Goal: Information Seeking & Learning: Learn about a topic

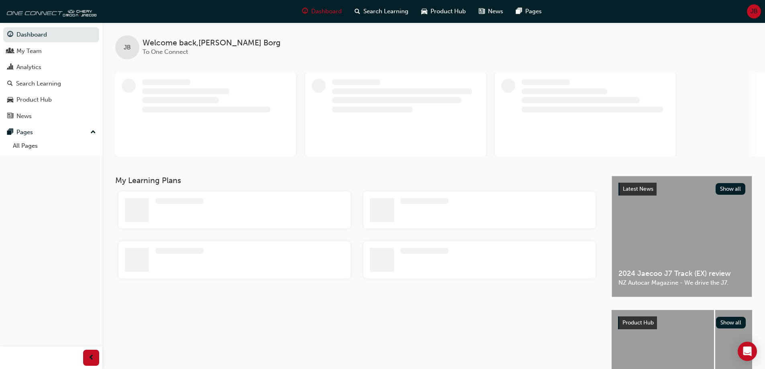
scroll to position [79, 0]
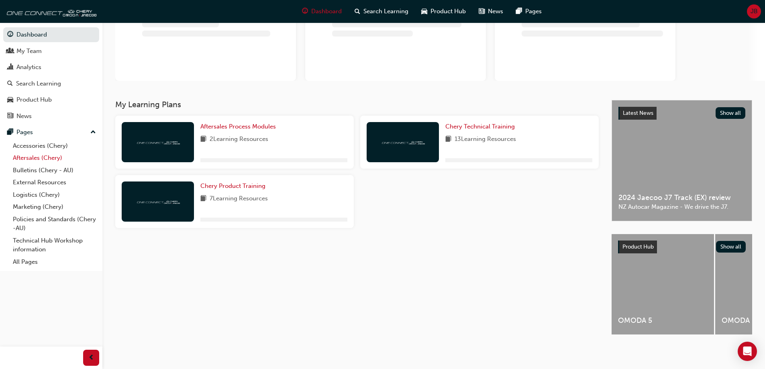
click at [50, 157] on link "Aftersales (Chery)" at bounding box center [55, 158] width 90 height 12
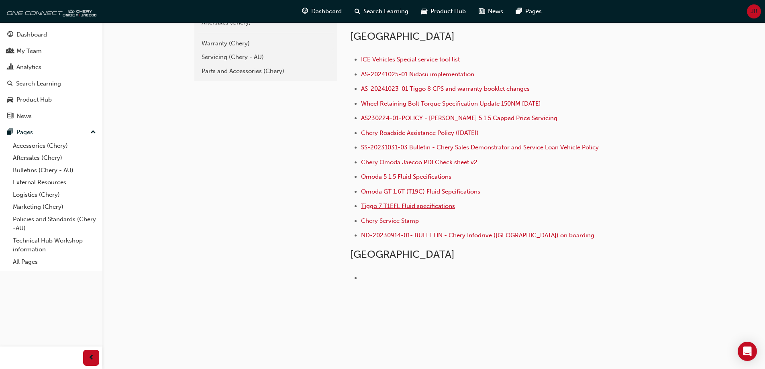
scroll to position [197, 0]
click at [437, 206] on span "Tiggo 7 T1EFL Fluid specifications" at bounding box center [408, 205] width 94 height 7
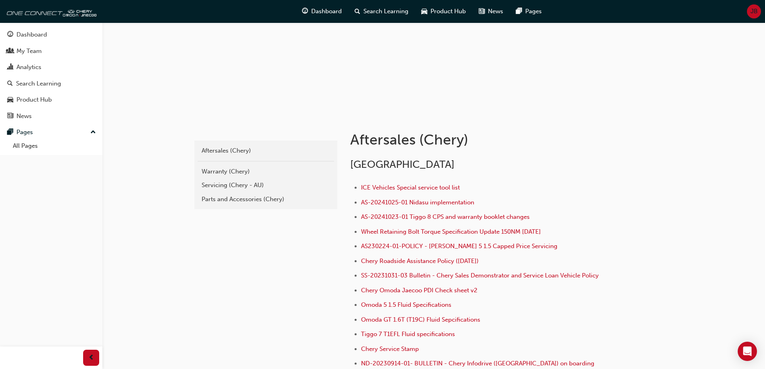
scroll to position [121, 0]
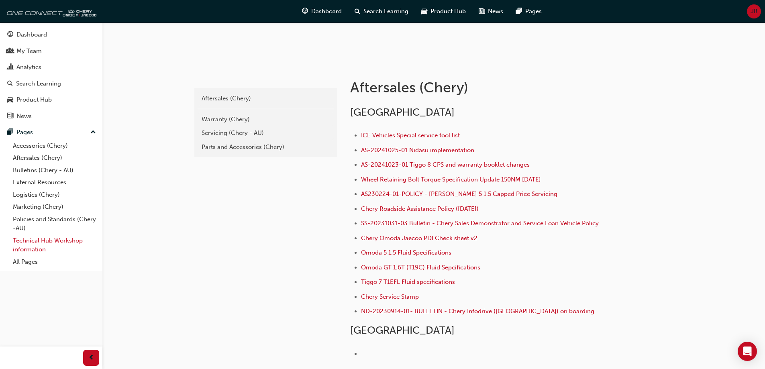
click at [41, 247] on link "Technical Hub Workshop information" at bounding box center [55, 245] width 90 height 21
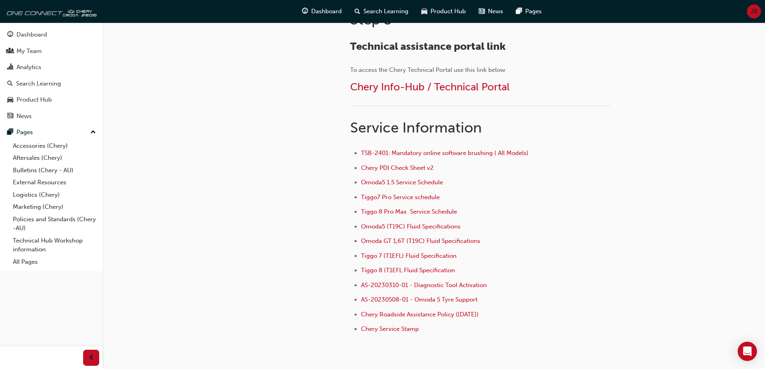
scroll to position [482, 0]
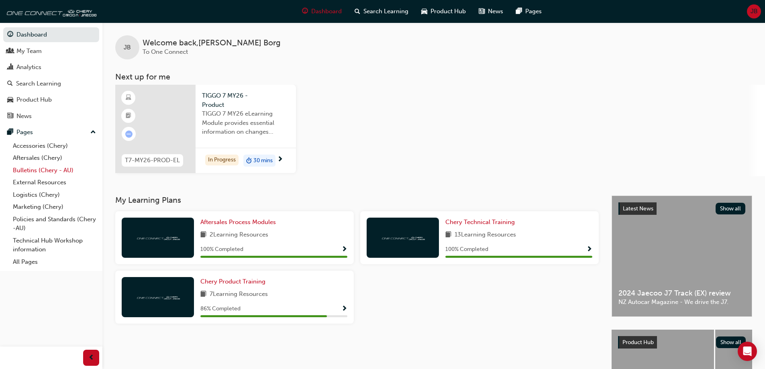
click at [37, 168] on link "Bulletins (Chery - AU)" at bounding box center [55, 170] width 90 height 12
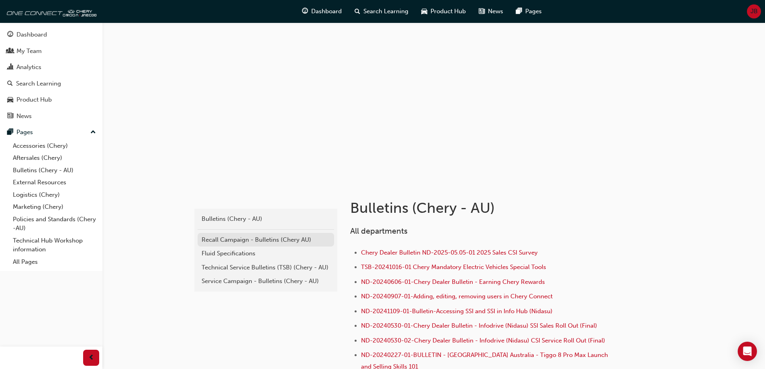
click at [271, 242] on div "Recall Campaign - Bulletins (Chery AU)" at bounding box center [266, 239] width 129 height 9
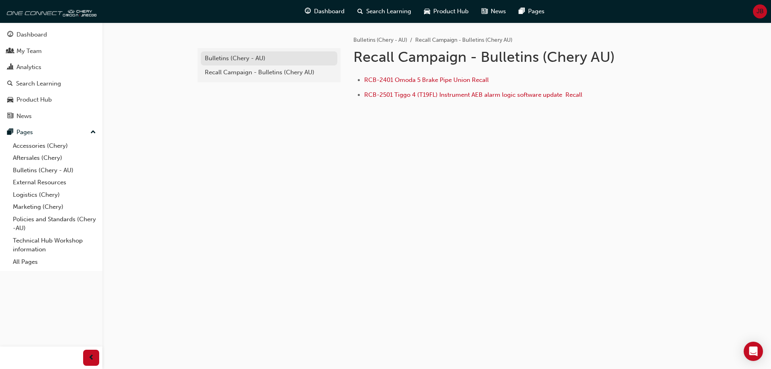
click at [250, 57] on div "Bulletins (Chery - AU)" at bounding box center [269, 58] width 129 height 9
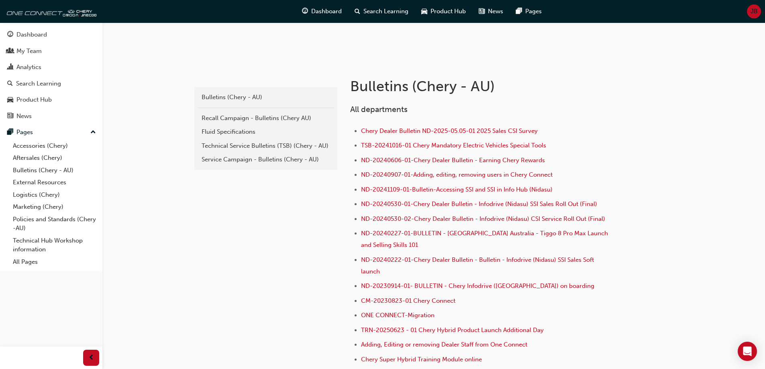
scroll to position [121, 0]
click at [260, 148] on div "Technical Service Bulletins (TSB) (Chery - AU)" at bounding box center [266, 147] width 129 height 9
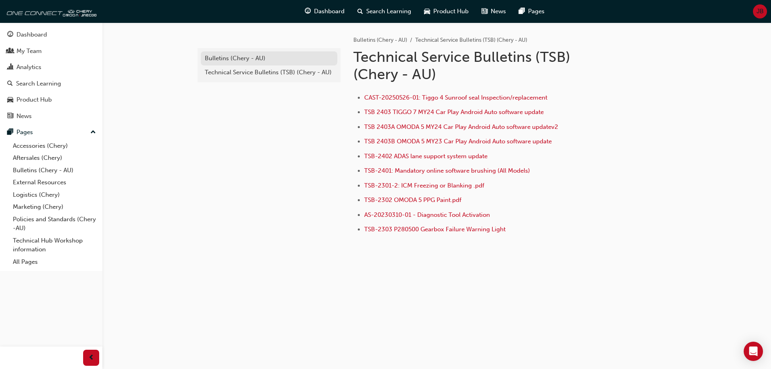
click at [249, 63] on link "Bulletins (Chery - AU)" at bounding box center [269, 58] width 137 height 14
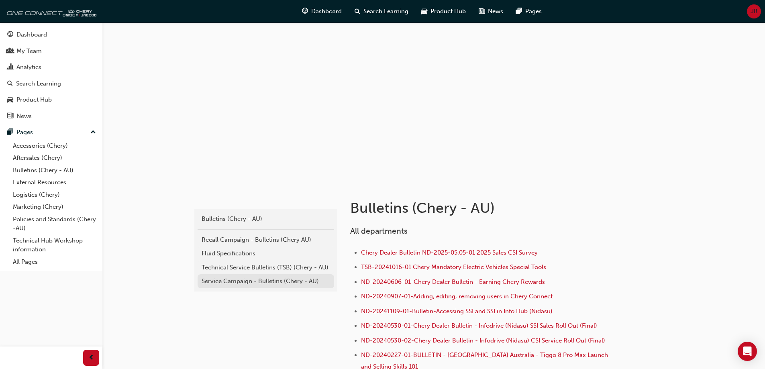
click at [272, 279] on div "Service Campaign - Bulletins (Chery - AU)" at bounding box center [266, 281] width 129 height 9
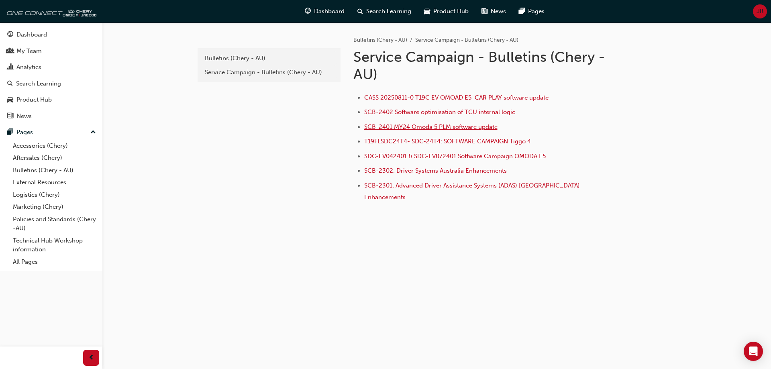
click at [464, 126] on span "SCB-2401 MY24 Omoda 5 PLM software update" at bounding box center [430, 126] width 133 height 7
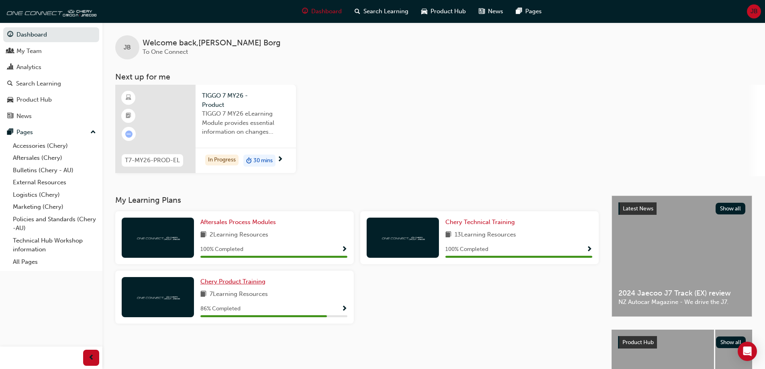
click at [235, 263] on div "Aftersales Process Modules 2 Learning Resources 100 % Completed" at bounding box center [234, 237] width 239 height 53
click at [236, 280] on span "Chery Product Training" at bounding box center [232, 281] width 65 height 7
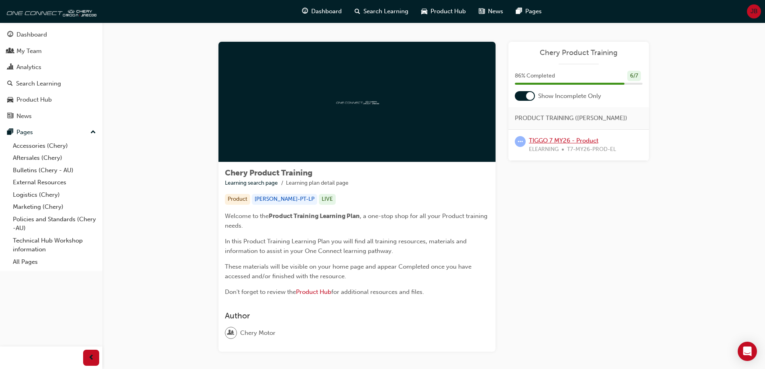
click at [555, 137] on link "TIGGO 7 MY26 - Product" at bounding box center [563, 140] width 69 height 7
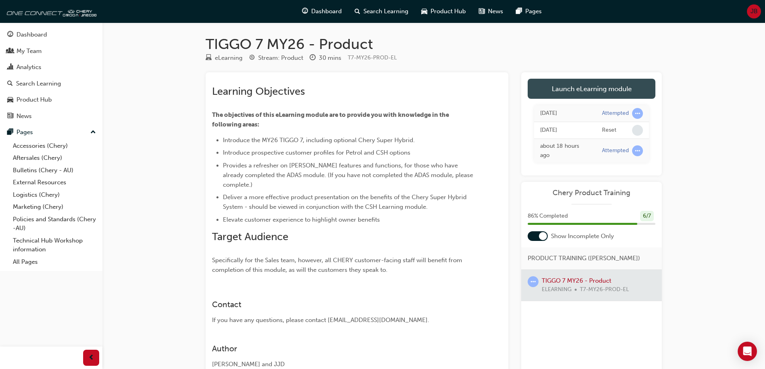
click at [603, 95] on link "Launch eLearning module" at bounding box center [592, 89] width 128 height 20
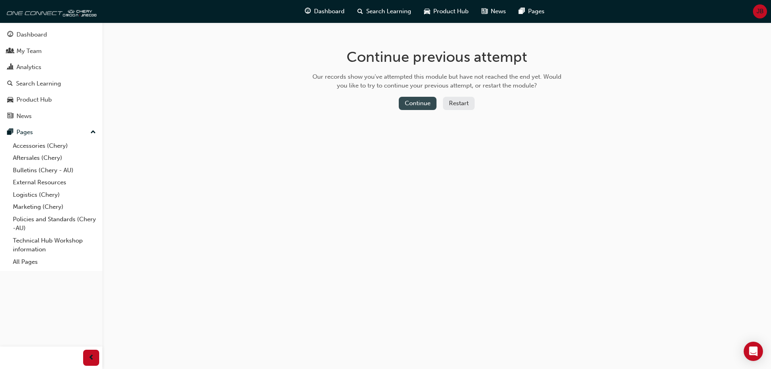
click at [419, 101] on button "Continue" at bounding box center [418, 103] width 38 height 13
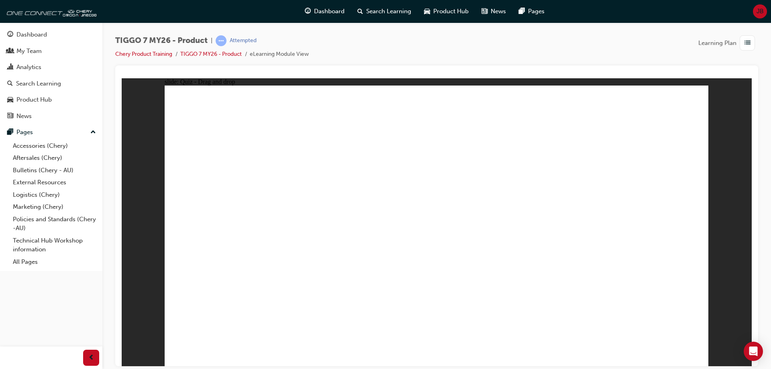
drag, startPoint x: 598, startPoint y: 175, endPoint x: 652, endPoint y: 237, distance: 81.7
drag, startPoint x: 520, startPoint y: 118, endPoint x: 337, endPoint y: 239, distance: 219.4
drag, startPoint x: 414, startPoint y: 125, endPoint x: 225, endPoint y: 252, distance: 227.6
drag, startPoint x: 492, startPoint y: 172, endPoint x: 457, endPoint y: 237, distance: 73.7
drag, startPoint x: 609, startPoint y: 121, endPoint x: 515, endPoint y: 239, distance: 151.5
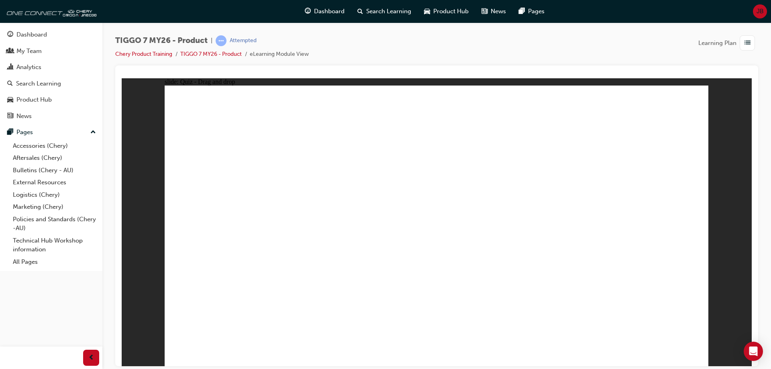
radio input "true"
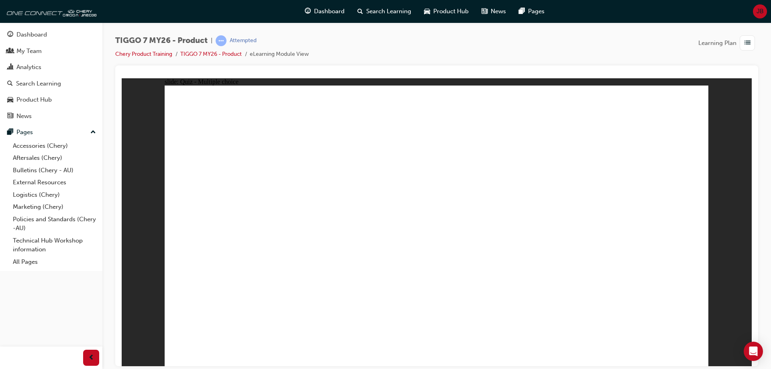
radio input "true"
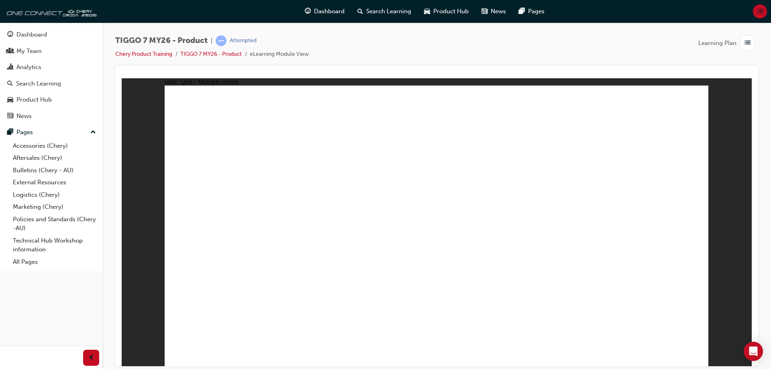
drag, startPoint x: 515, startPoint y: 111, endPoint x: 213, endPoint y: 236, distance: 327.5
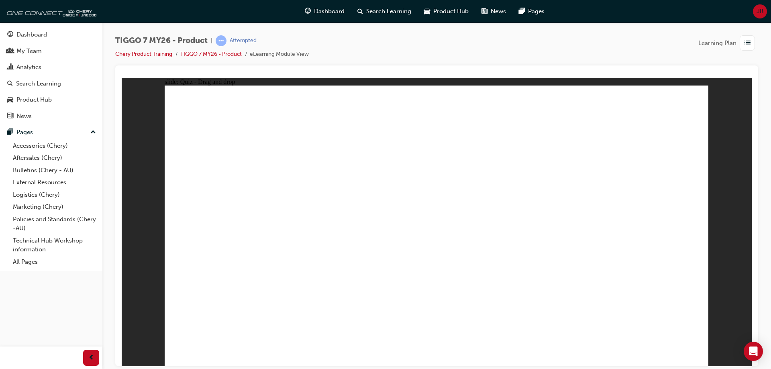
drag, startPoint x: 585, startPoint y: 176, endPoint x: 548, endPoint y: 241, distance: 75.2
drag, startPoint x: 446, startPoint y: 109, endPoint x: 364, endPoint y: 225, distance: 141.6
drag, startPoint x: 454, startPoint y: 183, endPoint x: 634, endPoint y: 253, distance: 193.4
drag, startPoint x: 623, startPoint y: 123, endPoint x: 443, endPoint y: 252, distance: 221.7
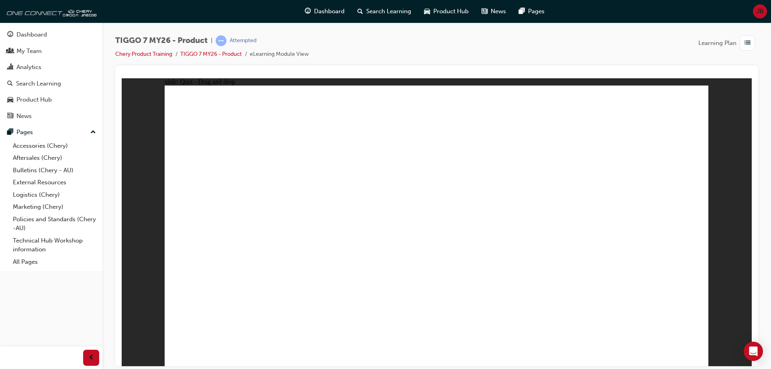
drag, startPoint x: 533, startPoint y: 148, endPoint x: 233, endPoint y: 245, distance: 315.7
drag, startPoint x: 441, startPoint y: 158, endPoint x: 240, endPoint y: 286, distance: 238.6
drag, startPoint x: 652, startPoint y: 143, endPoint x: 466, endPoint y: 246, distance: 212.0
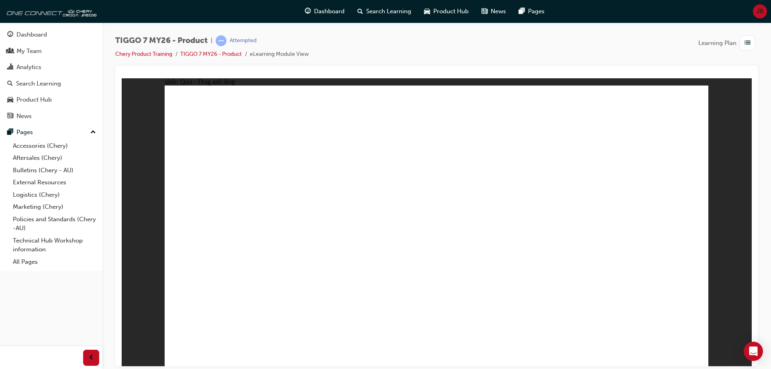
drag, startPoint x: 486, startPoint y: 164, endPoint x: 221, endPoint y: 261, distance: 282.6
drag, startPoint x: 492, startPoint y: 142, endPoint x: 479, endPoint y: 271, distance: 129.6
drag, startPoint x: 548, startPoint y: 166, endPoint x: 521, endPoint y: 268, distance: 105.8
drag, startPoint x: 596, startPoint y: 164, endPoint x: 271, endPoint y: 265, distance: 340.7
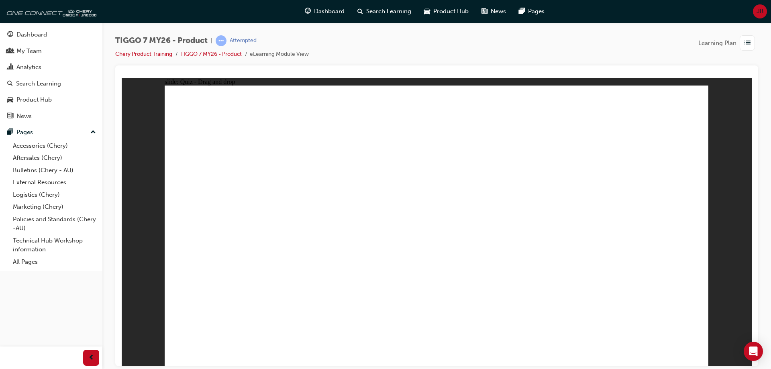
drag, startPoint x: 426, startPoint y: 139, endPoint x: 316, endPoint y: 253, distance: 158.3
drag, startPoint x: 413, startPoint y: 116, endPoint x: 530, endPoint y: 260, distance: 185.8
drag, startPoint x: 482, startPoint y: 118, endPoint x: 363, endPoint y: 262, distance: 186.6
drag, startPoint x: 545, startPoint y: 117, endPoint x: 254, endPoint y: 281, distance: 333.7
drag, startPoint x: 548, startPoint y: 140, endPoint x: 288, endPoint y: 267, distance: 289.3
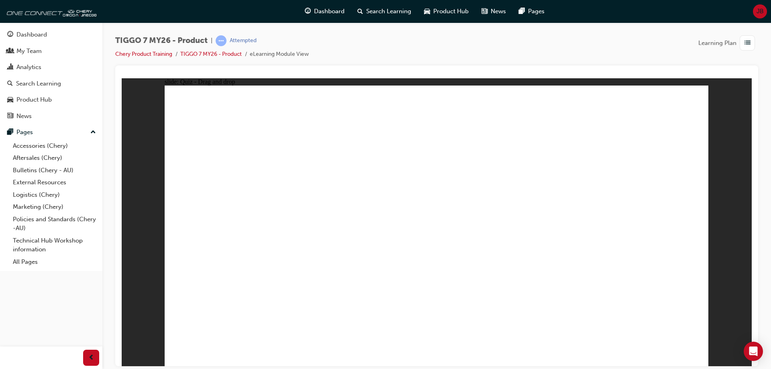
drag, startPoint x: 605, startPoint y: 140, endPoint x: 345, endPoint y: 255, distance: 284.9
drag, startPoint x: 599, startPoint y: 119, endPoint x: 352, endPoint y: 287, distance: 299.1
drag, startPoint x: 659, startPoint y: 111, endPoint x: 249, endPoint y: 278, distance: 442.5
drag, startPoint x: 652, startPoint y: 134, endPoint x: 574, endPoint y: 268, distance: 154.1
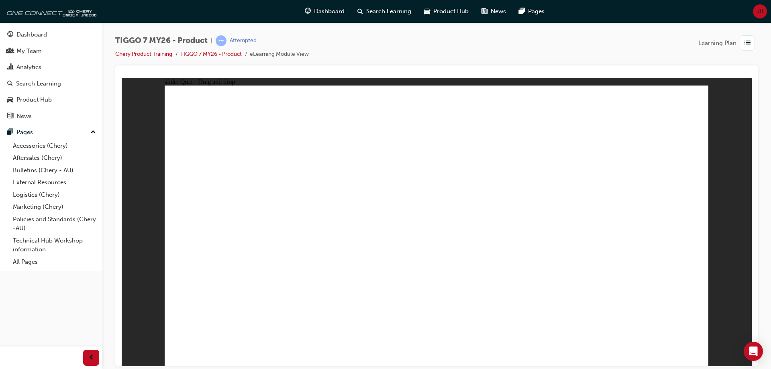
drag, startPoint x: 419, startPoint y: 272, endPoint x: 426, endPoint y: 281, distance: 11.8
drag, startPoint x: 453, startPoint y: 132, endPoint x: 459, endPoint y: 129, distance: 7.0
drag, startPoint x: 662, startPoint y: 140, endPoint x: 293, endPoint y: 236, distance: 381.1
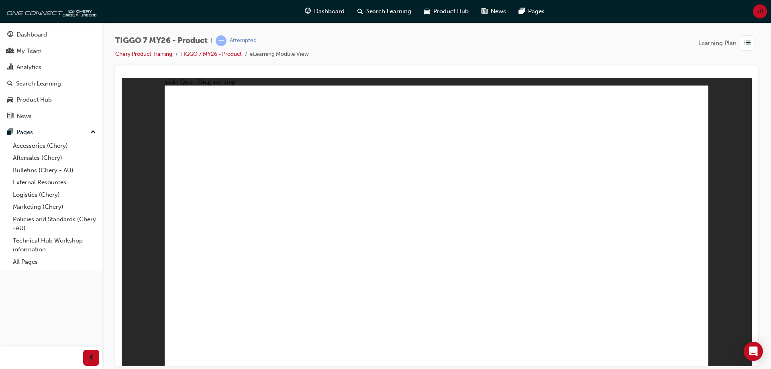
drag, startPoint x: 543, startPoint y: 139, endPoint x: 520, endPoint y: 222, distance: 85.9
drag, startPoint x: 455, startPoint y: 142, endPoint x: 263, endPoint y: 279, distance: 236.1
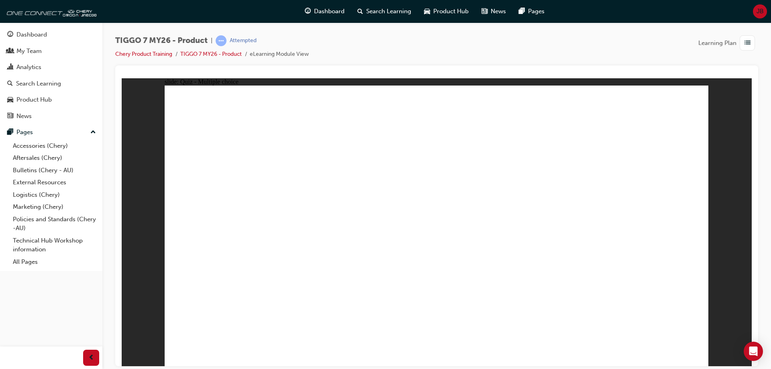
radio input "false"
radio input "true"
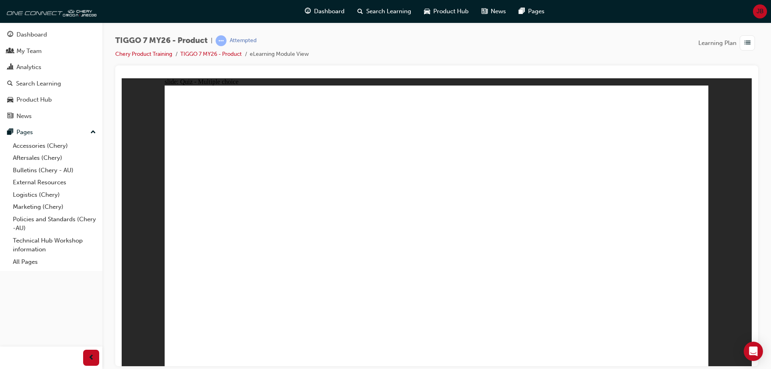
radio input "true"
radio input "false"
radio input "true"
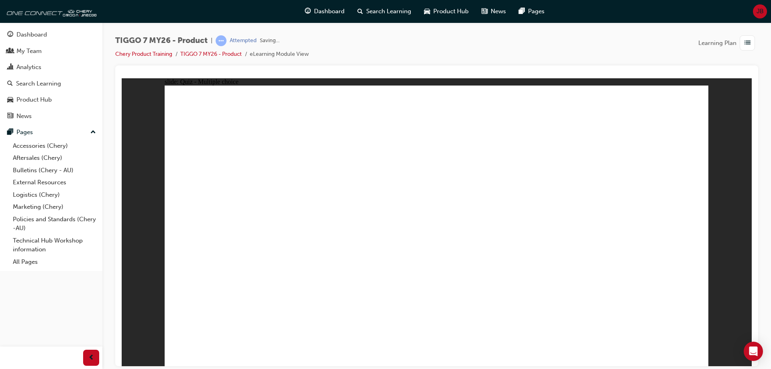
drag, startPoint x: 460, startPoint y: 122, endPoint x: 511, endPoint y: 272, distance: 159.2
drag, startPoint x: 568, startPoint y: 159, endPoint x: 556, endPoint y: 262, distance: 103.2
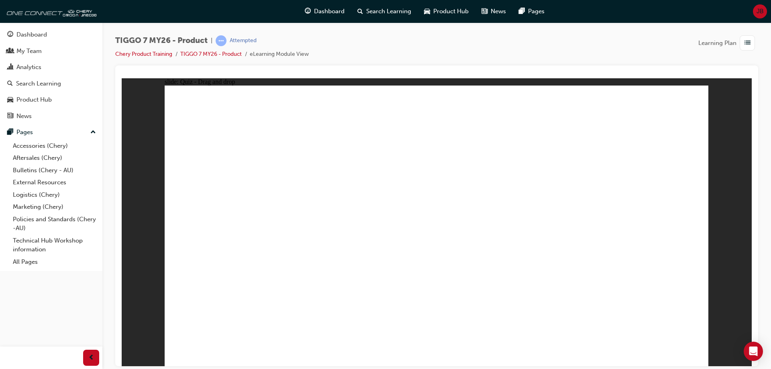
drag, startPoint x: 564, startPoint y: 137, endPoint x: 554, endPoint y: 269, distance: 133.0
drag, startPoint x: 550, startPoint y: 119, endPoint x: 547, endPoint y: 294, distance: 175.6
drag, startPoint x: 435, startPoint y: 135, endPoint x: 525, endPoint y: 294, distance: 182.6
drag, startPoint x: 637, startPoint y: 139, endPoint x: 574, endPoint y: 289, distance: 163.2
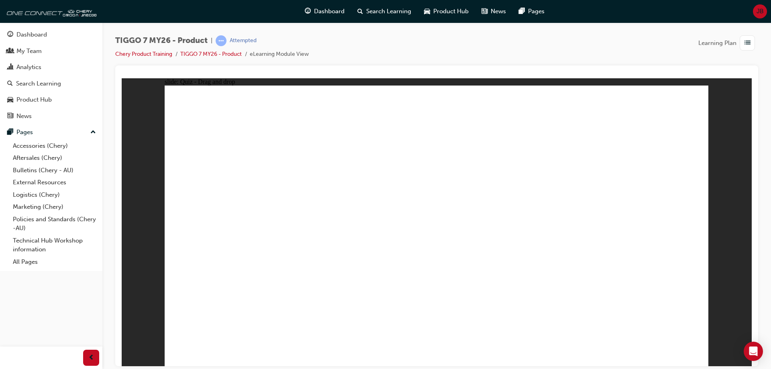
drag, startPoint x: 638, startPoint y: 110, endPoint x: 549, endPoint y: 263, distance: 176.0
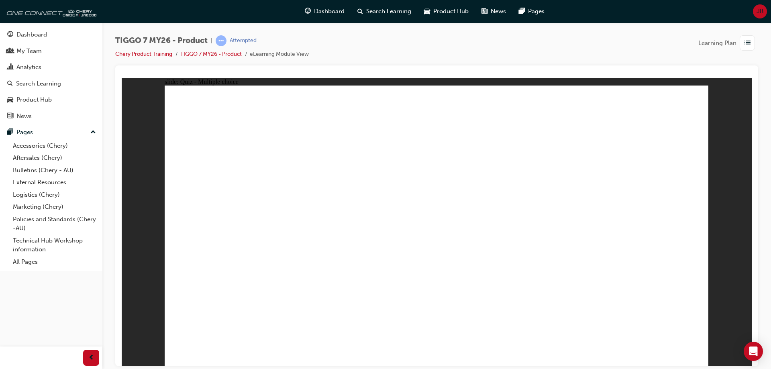
radio input "true"
drag, startPoint x: 578, startPoint y: 162, endPoint x: 654, endPoint y: 226, distance: 99.5
drag, startPoint x: 522, startPoint y: 112, endPoint x: 340, endPoint y: 243, distance: 224.0
drag, startPoint x: 422, startPoint y: 117, endPoint x: 236, endPoint y: 239, distance: 222.7
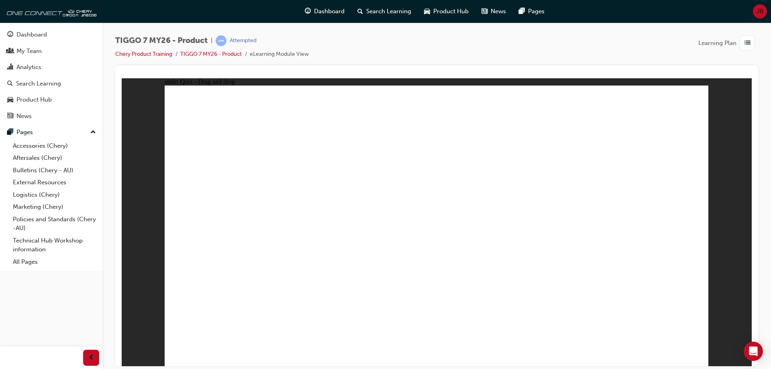
drag, startPoint x: 495, startPoint y: 172, endPoint x: 456, endPoint y: 234, distance: 73.0
drag, startPoint x: 439, startPoint y: 245, endPoint x: 539, endPoint y: 243, distance: 100.1
drag, startPoint x: 649, startPoint y: 124, endPoint x: 444, endPoint y: 239, distance: 235.1
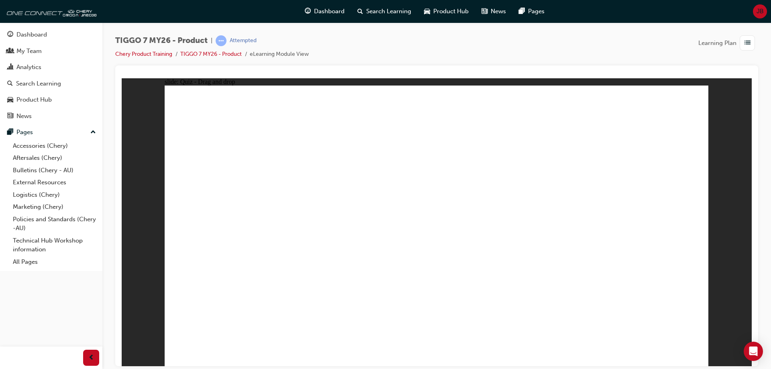
radio input "true"
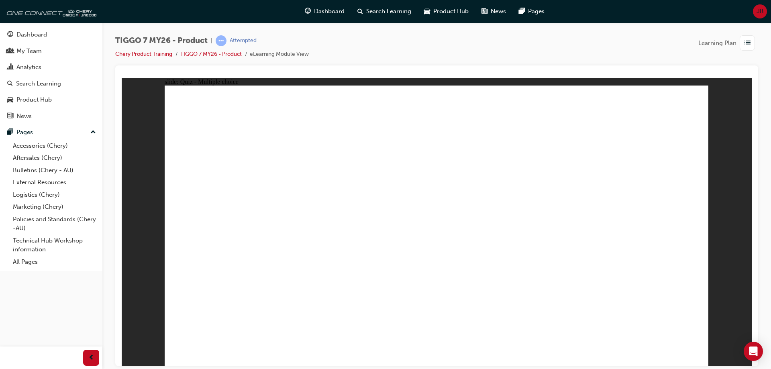
radio input "true"
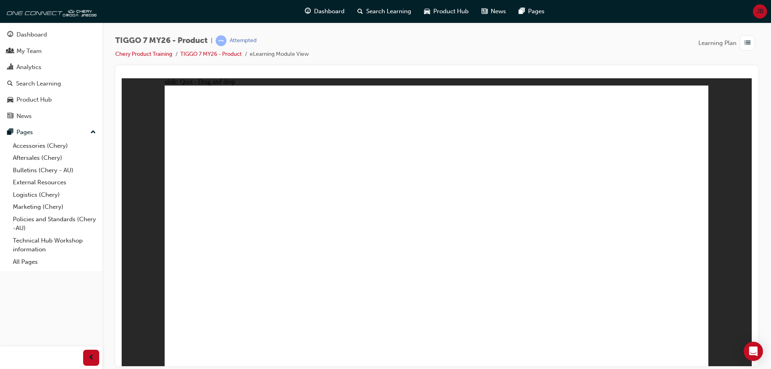
drag, startPoint x: 532, startPoint y: 119, endPoint x: 230, endPoint y: 244, distance: 327.6
drag, startPoint x: 570, startPoint y: 178, endPoint x: 629, endPoint y: 243, distance: 87.9
drag, startPoint x: 632, startPoint y: 115, endPoint x: 506, endPoint y: 105, distance: 126.5
drag, startPoint x: 456, startPoint y: 145, endPoint x: 464, endPoint y: 234, distance: 89.9
drag, startPoint x: 481, startPoint y: 175, endPoint x: 357, endPoint y: 245, distance: 142.5
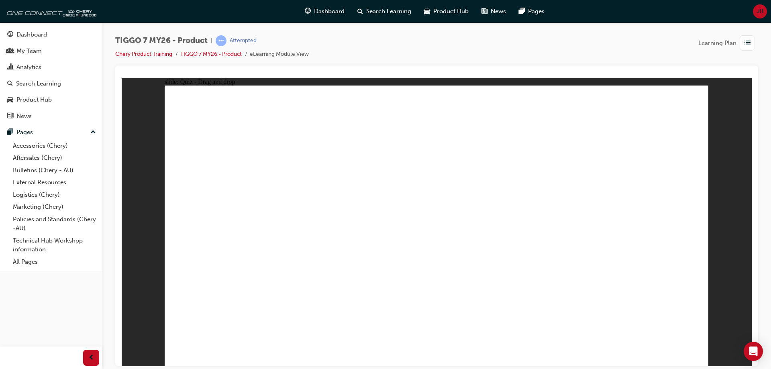
drag, startPoint x: 633, startPoint y: 132, endPoint x: 546, endPoint y: 246, distance: 143.3
drag, startPoint x: 482, startPoint y: 152, endPoint x: 334, endPoint y: 253, distance: 178.7
drag, startPoint x: 574, startPoint y: 163, endPoint x: 279, endPoint y: 278, distance: 316.4
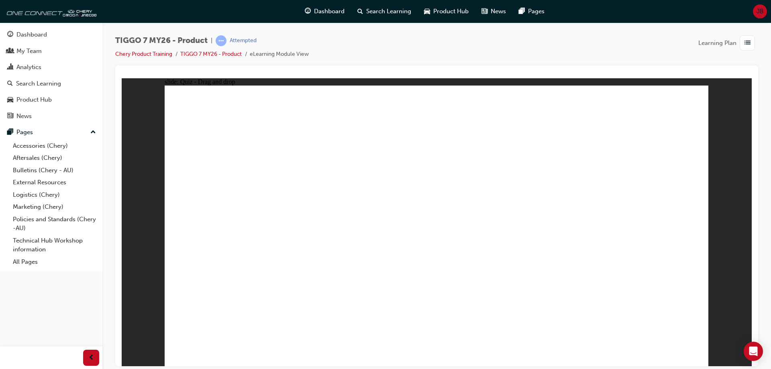
drag, startPoint x: 671, startPoint y: 147, endPoint x: 495, endPoint y: 253, distance: 205.6
drag, startPoint x: 429, startPoint y: 139, endPoint x: 248, endPoint y: 269, distance: 222.8
drag, startPoint x: 433, startPoint y: 118, endPoint x: 485, endPoint y: 268, distance: 159.3
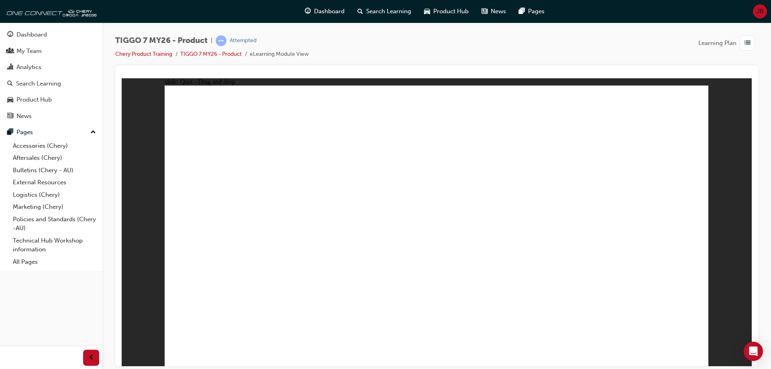
drag, startPoint x: 500, startPoint y: 119, endPoint x: 500, endPoint y: 258, distance: 139.8
drag, startPoint x: 495, startPoint y: 139, endPoint x: 561, endPoint y: 280, distance: 155.1
drag, startPoint x: 559, startPoint y: 118, endPoint x: 304, endPoint y: 263, distance: 293.4
drag, startPoint x: 497, startPoint y: 161, endPoint x: 336, endPoint y: 260, distance: 189.5
drag, startPoint x: 559, startPoint y: 135, endPoint x: 378, endPoint y: 254, distance: 216.5
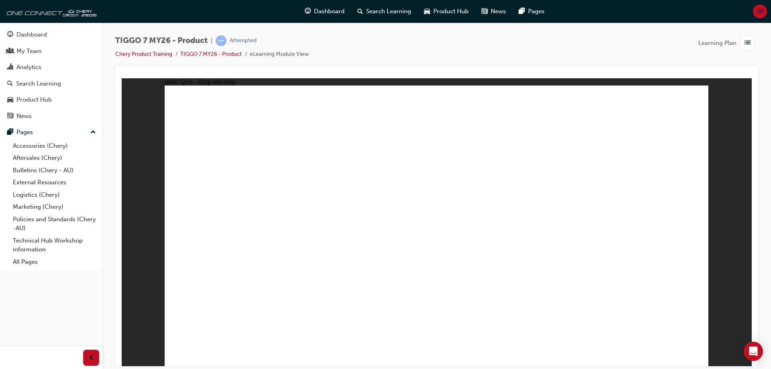
drag, startPoint x: 531, startPoint y: 166, endPoint x: 568, endPoint y: 266, distance: 106.5
drag, startPoint x: 613, startPoint y: 161, endPoint x: 237, endPoint y: 284, distance: 395.5
drag, startPoint x: 612, startPoint y: 137, endPoint x: 290, endPoint y: 271, distance: 349.5
drag, startPoint x: 611, startPoint y: 110, endPoint x: 353, endPoint y: 268, distance: 302.6
drag, startPoint x: 655, startPoint y: 115, endPoint x: 376, endPoint y: 269, distance: 318.6
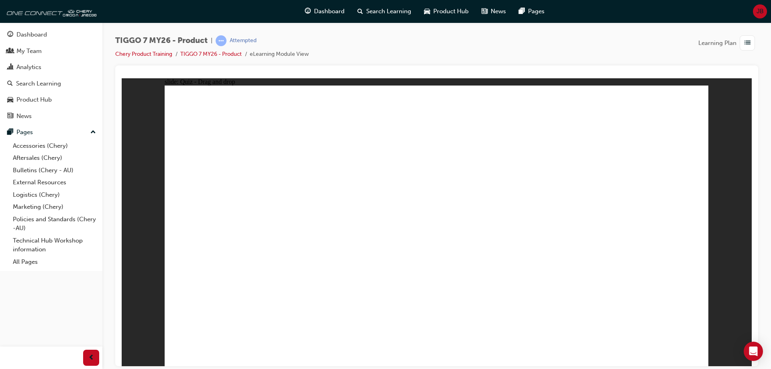
drag, startPoint x: 673, startPoint y: 137, endPoint x: 483, endPoint y: 266, distance: 229.3
drag, startPoint x: 549, startPoint y: 139, endPoint x: 519, endPoint y: 257, distance: 121.5
drag, startPoint x: 458, startPoint y: 143, endPoint x: 309, endPoint y: 233, distance: 173.6
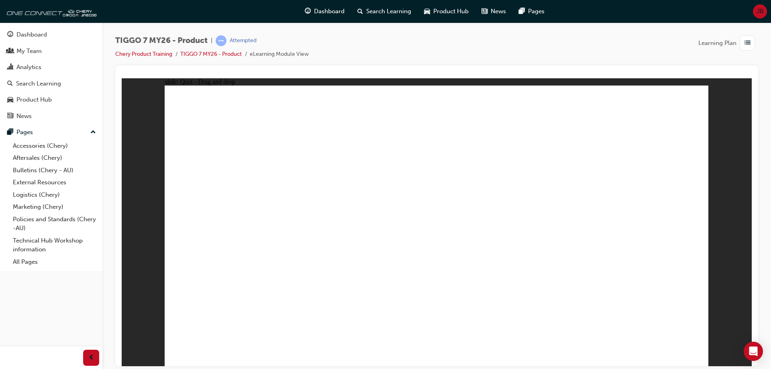
drag, startPoint x: 642, startPoint y: 129, endPoint x: 544, endPoint y: 269, distance: 171.3
radio input "true"
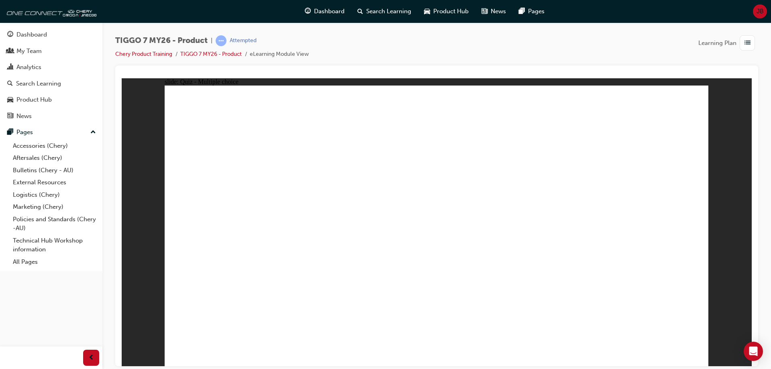
radio input "true"
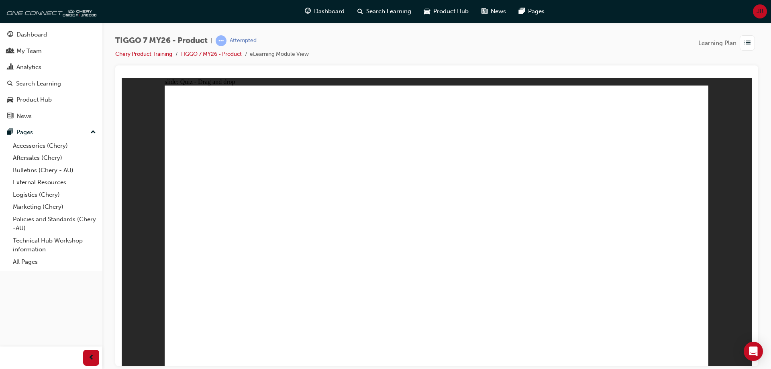
drag, startPoint x: 437, startPoint y: 115, endPoint x: 498, endPoint y: 286, distance: 181.8
drag, startPoint x: 542, startPoint y: 160, endPoint x: 542, endPoint y: 272, distance: 112.5
drag, startPoint x: 563, startPoint y: 123, endPoint x: 556, endPoint y: 271, distance: 147.6
drag, startPoint x: 540, startPoint y: 139, endPoint x: 526, endPoint y: 279, distance: 140.5
drag, startPoint x: 426, startPoint y: 136, endPoint x: 519, endPoint y: 311, distance: 198.6
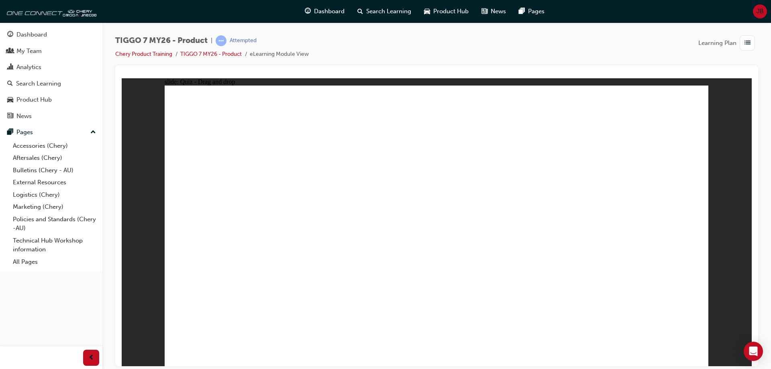
drag, startPoint x: 626, startPoint y: 127, endPoint x: 626, endPoint y: 155, distance: 28.5
drag, startPoint x: 630, startPoint y: 142, endPoint x: 583, endPoint y: 277, distance: 142.8
drag, startPoint x: 626, startPoint y: 151, endPoint x: 565, endPoint y: 288, distance: 149.2
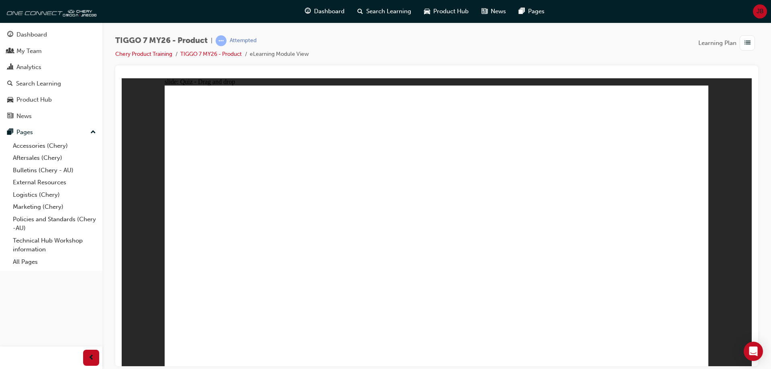
radio input "true"
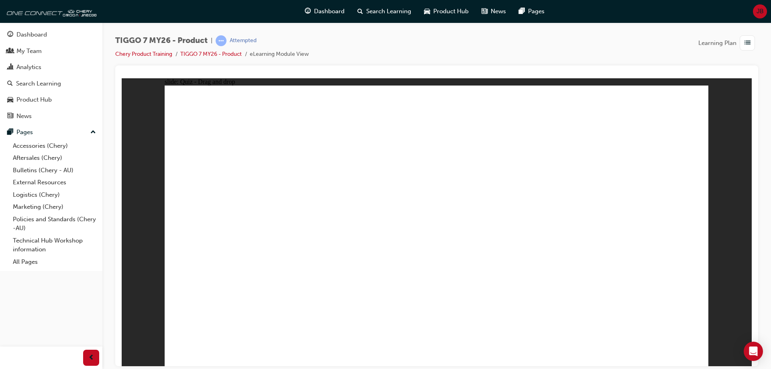
drag, startPoint x: 537, startPoint y: 123, endPoint x: 358, endPoint y: 245, distance: 216.6
drag, startPoint x: 564, startPoint y: 159, endPoint x: 629, endPoint y: 225, distance: 92.0
drag, startPoint x: 411, startPoint y: 115, endPoint x: 218, endPoint y: 245, distance: 232.2
drag, startPoint x: 651, startPoint y: 119, endPoint x: 444, endPoint y: 250, distance: 245.0
drag, startPoint x: 476, startPoint y: 177, endPoint x: 540, endPoint y: 249, distance: 96.2
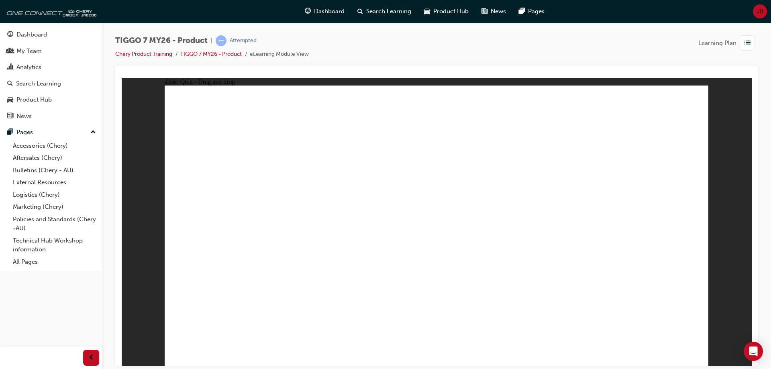
radio input "true"
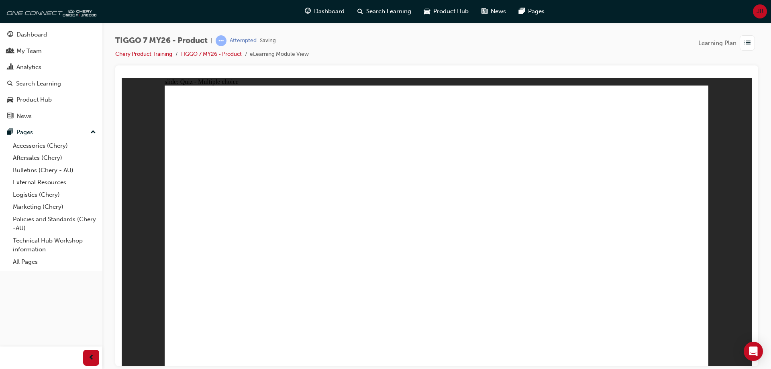
radio input "true"
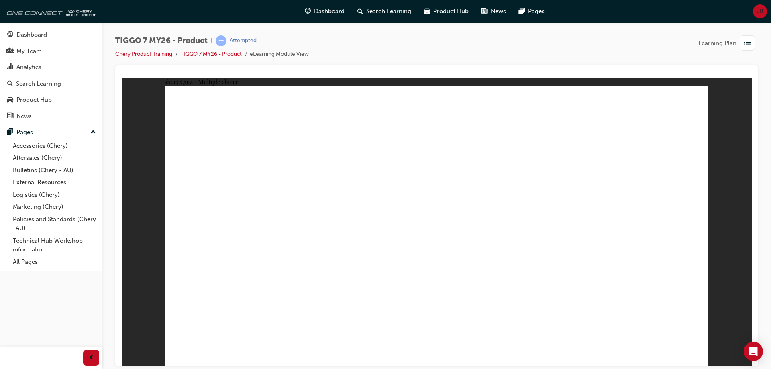
click at [35, 31] on div "Dashboard" at bounding box center [31, 34] width 31 height 9
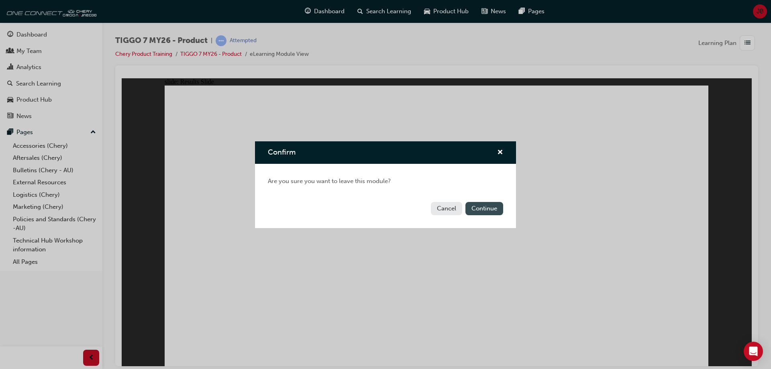
click at [493, 206] on button "Continue" at bounding box center [485, 208] width 38 height 13
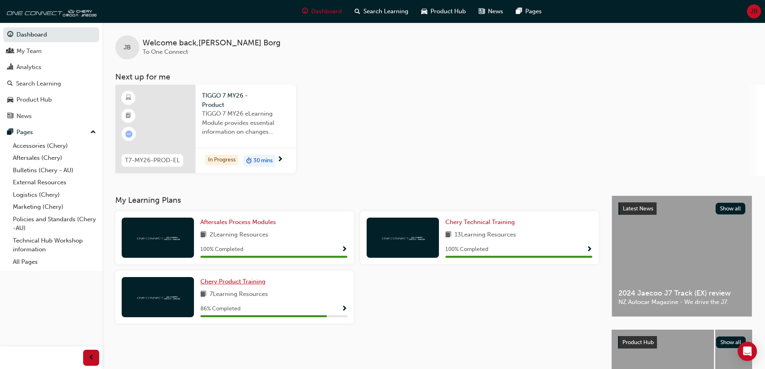
click at [243, 282] on span "Chery Product Training" at bounding box center [232, 281] width 65 height 7
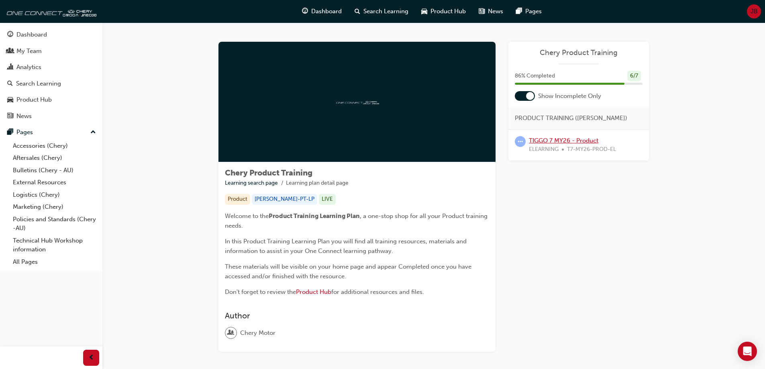
click at [564, 141] on link "TIGGO 7 MY26 - Product" at bounding box center [563, 140] width 69 height 7
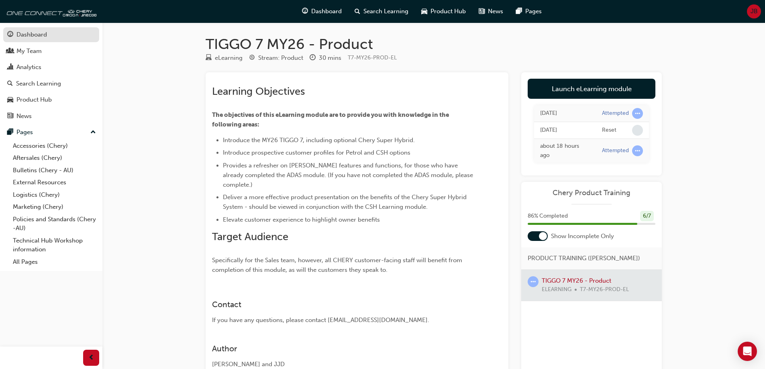
click at [35, 34] on div "Dashboard" at bounding box center [31, 34] width 31 height 9
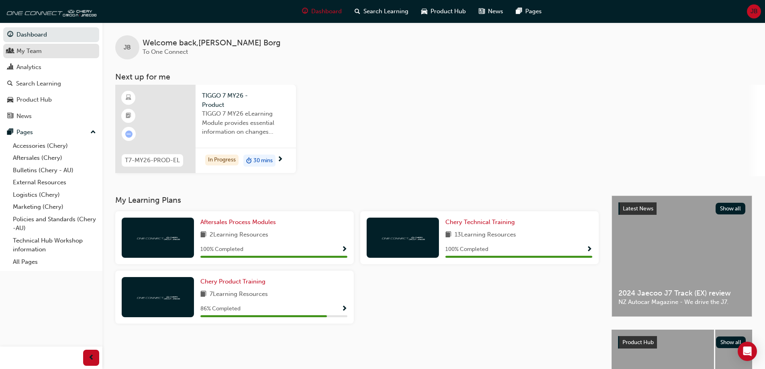
click at [45, 53] on div "My Team" at bounding box center [51, 51] width 88 height 10
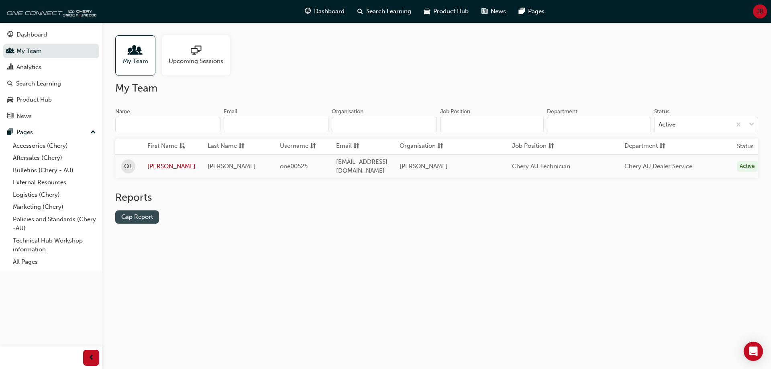
click at [147, 217] on link "Gap Report" at bounding box center [137, 217] width 44 height 13
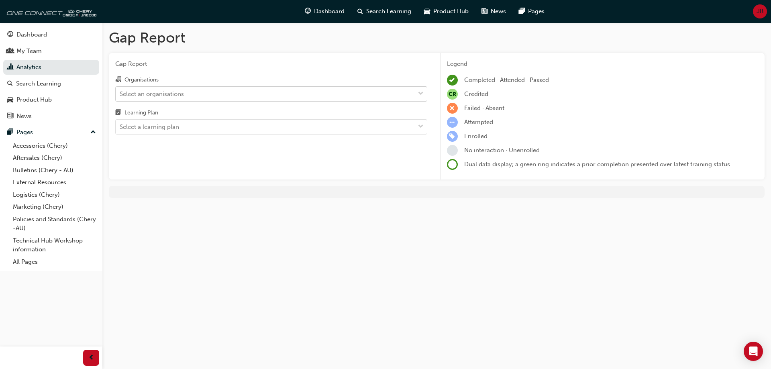
click at [183, 96] on div "Select an organisations" at bounding box center [152, 93] width 64 height 9
click at [121, 96] on input "Organisations Select an organisations" at bounding box center [120, 93] width 1 height 7
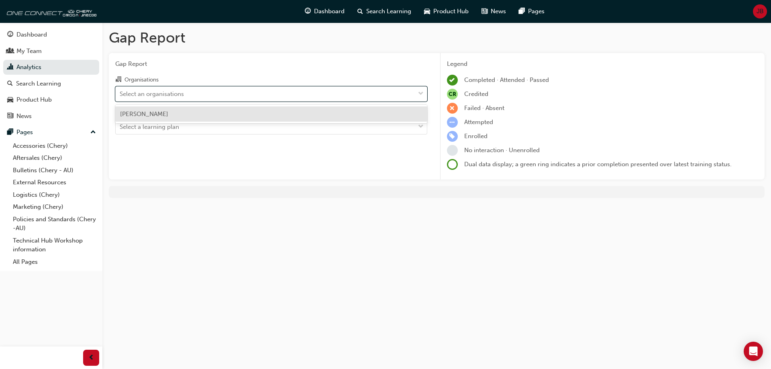
click at [171, 114] on div "Chery Melton" at bounding box center [271, 114] width 312 height 16
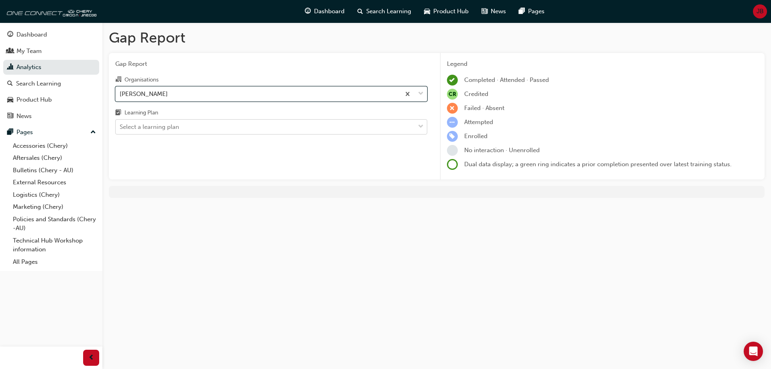
click at [171, 131] on div "Select a learning plan" at bounding box center [149, 127] width 59 height 9
click at [121, 130] on input "Learning Plan Select a learning plan" at bounding box center [120, 126] width 1 height 7
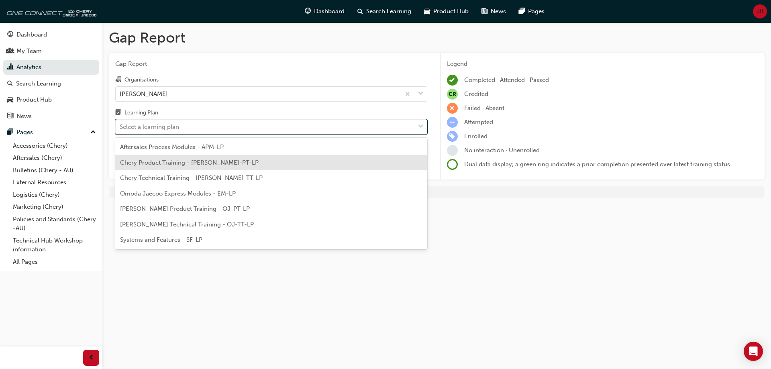
click at [182, 169] on div "Chery Product Training - CHAU-PT-LP" at bounding box center [271, 163] width 312 height 16
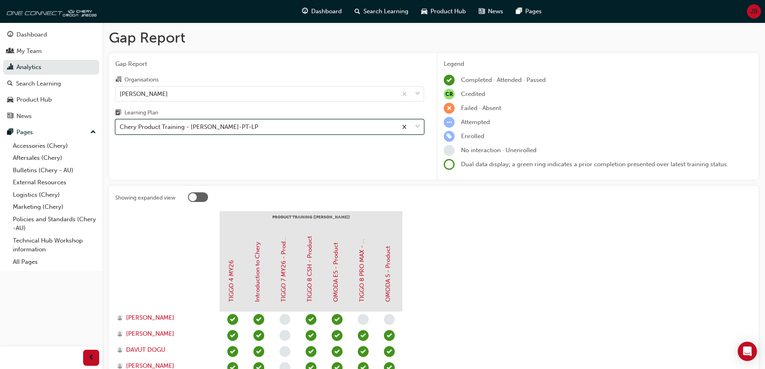
click at [225, 131] on div "Chery Product Training - CHAU-PT-LP" at bounding box center [189, 127] width 139 height 9
click at [121, 130] on input "Learning Plan option Chery Product Training - CHAU-PT-LP, selected. 0 results a…" at bounding box center [120, 126] width 1 height 7
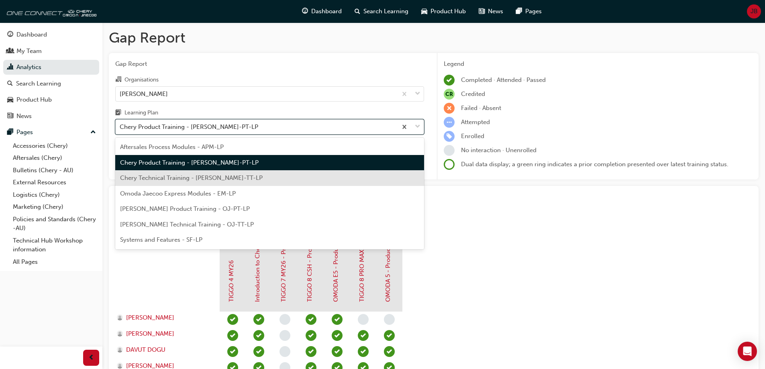
click at [213, 175] on span "Chery Technical Training - CHAU-TT-LP" at bounding box center [191, 177] width 143 height 7
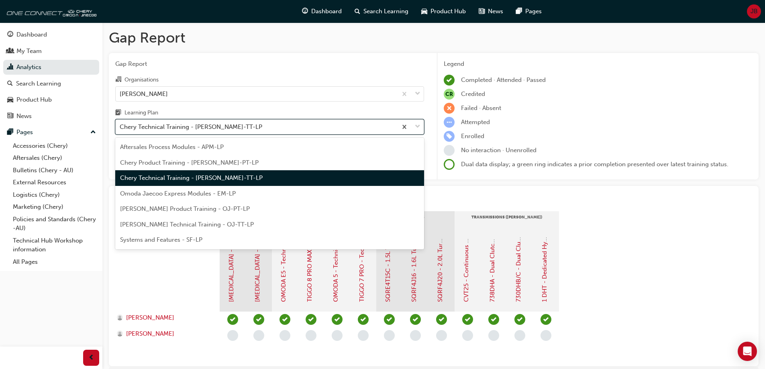
click at [231, 128] on div "Chery Technical Training - CHAU-TT-LP" at bounding box center [257, 127] width 282 height 14
click at [121, 128] on input "Learning Plan option Chery Technical Training - CHAU-TT-LP, selected. option Ch…" at bounding box center [120, 126] width 1 height 7
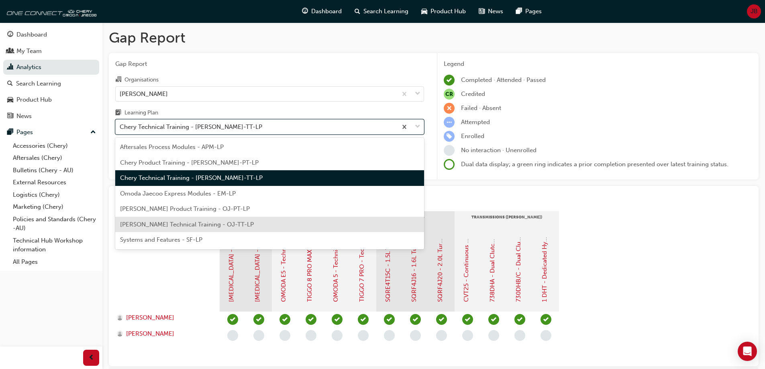
click at [213, 227] on span "Omoda Jaecoo Technical Training - OJ-TT-LP" at bounding box center [187, 224] width 134 height 7
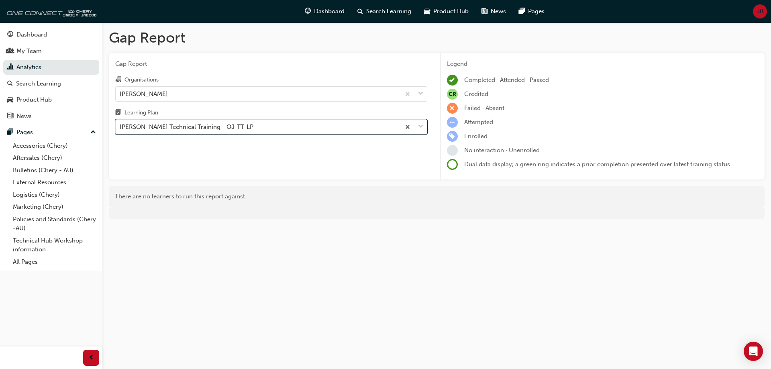
click at [233, 132] on div "Omoda Jaecoo Technical Training - OJ-TT-LP" at bounding box center [258, 127] width 285 height 14
click at [121, 130] on input "Learning Plan option Omoda Jaecoo Technical Training - OJ-TT-LP, selected. 0 re…" at bounding box center [120, 126] width 1 height 7
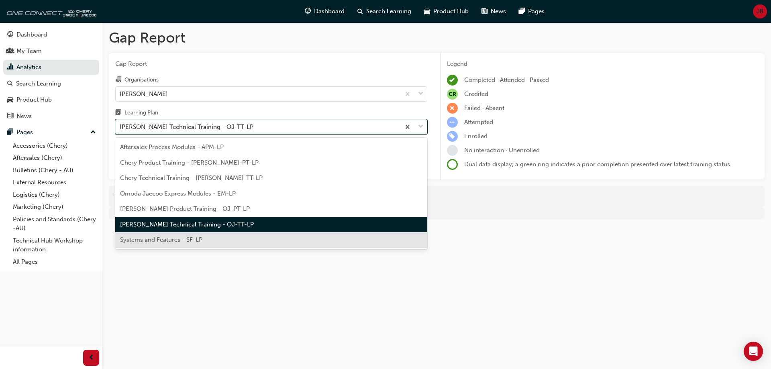
click at [199, 237] on span "Systems and Features - SF-LP" at bounding box center [161, 239] width 82 height 7
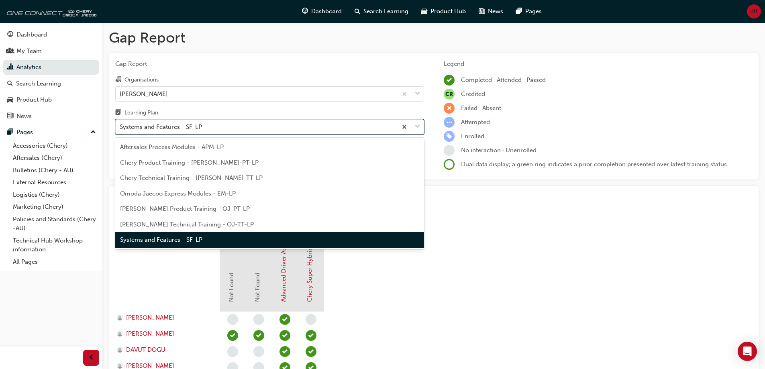
click at [224, 124] on div "Systems and Features - SF-LP" at bounding box center [257, 127] width 282 height 14
click at [121, 124] on input "Learning Plan option Systems and Features - SF-LP, selected. option Systems and…" at bounding box center [120, 126] width 1 height 7
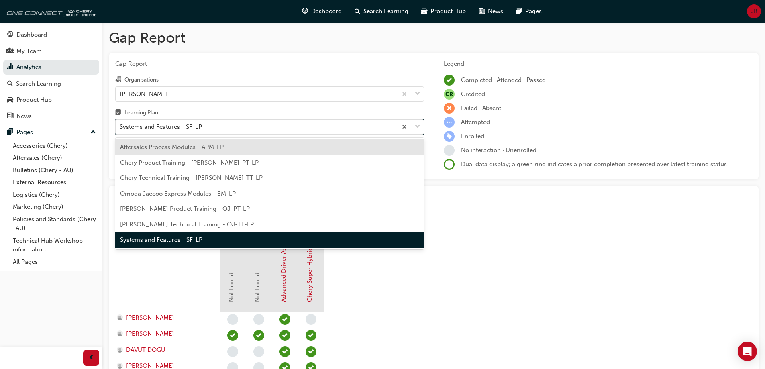
click at [218, 146] on span "Aftersales Process Modules - APM-LP" at bounding box center [172, 146] width 104 height 7
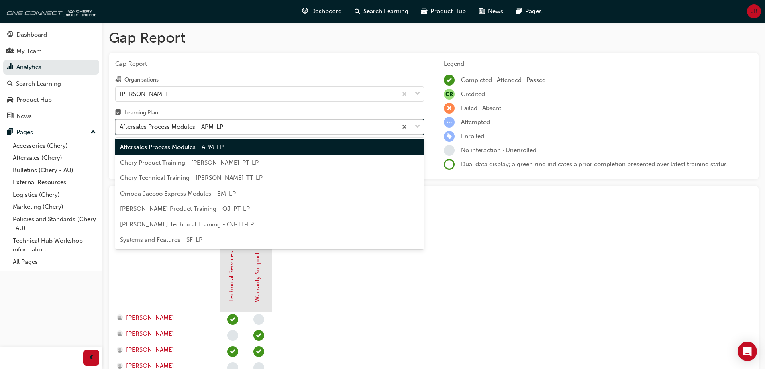
click at [215, 129] on div "Aftersales Process Modules - APM-LP" at bounding box center [172, 127] width 104 height 9
click at [121, 129] on input "Learning Plan option Aftersales Process Modules - APM-LP, selected. option Afte…" at bounding box center [120, 126] width 1 height 7
click at [213, 164] on span "Chery Product Training - CHAU-PT-LP" at bounding box center [189, 162] width 139 height 7
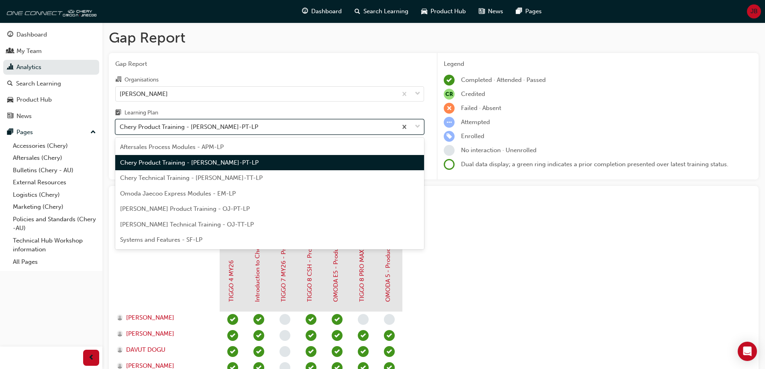
click at [216, 131] on div "Chery Product Training - CHAU-PT-LP" at bounding box center [189, 127] width 139 height 9
click at [121, 130] on input "Learning Plan option Chery Product Training - CHAU-PT-LP, selected. option Cher…" at bounding box center [120, 126] width 1 height 7
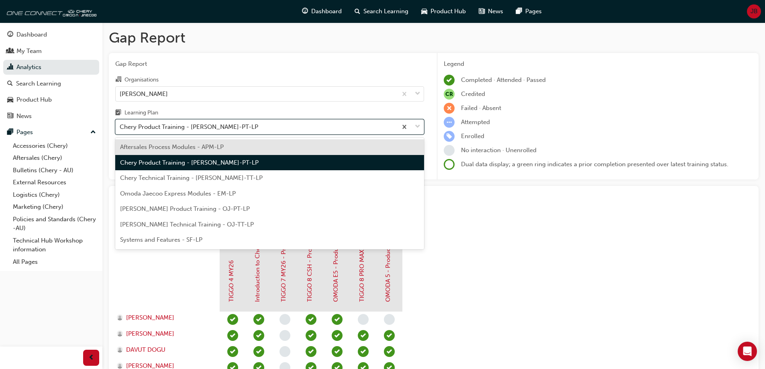
click at [210, 180] on span "Chery Technical Training - CHAU-TT-LP" at bounding box center [191, 177] width 143 height 7
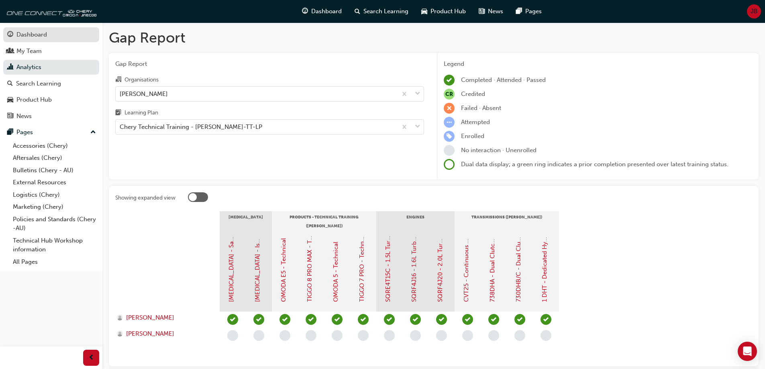
click at [39, 38] on div "Dashboard" at bounding box center [31, 34] width 31 height 9
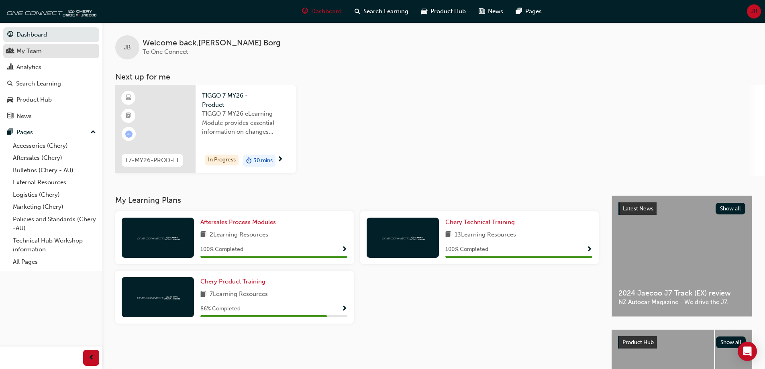
click at [37, 52] on div "My Team" at bounding box center [28, 51] width 25 height 9
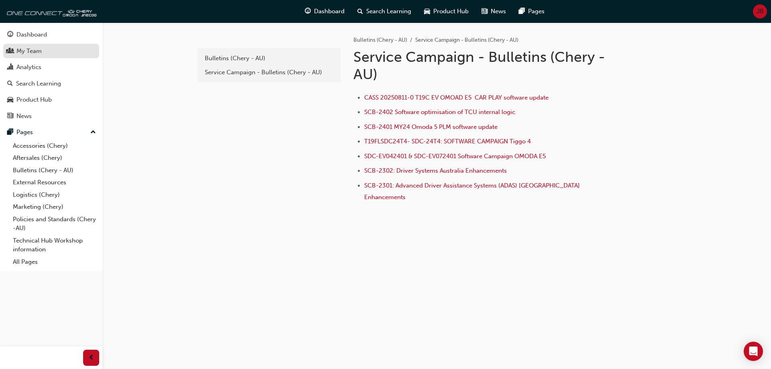
click at [41, 49] on div "My Team" at bounding box center [28, 51] width 25 height 9
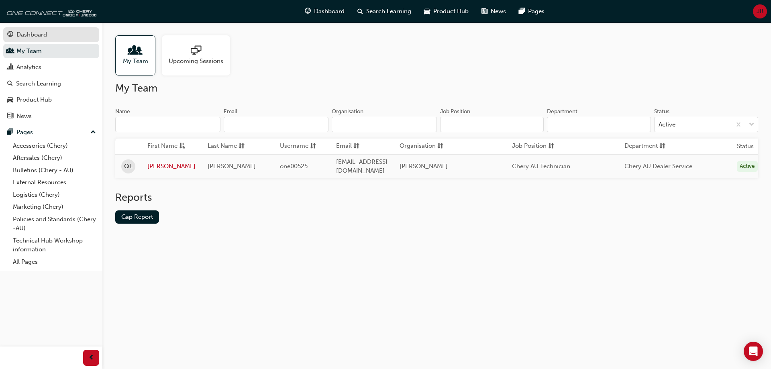
click at [33, 37] on div "Dashboard" at bounding box center [31, 34] width 31 height 9
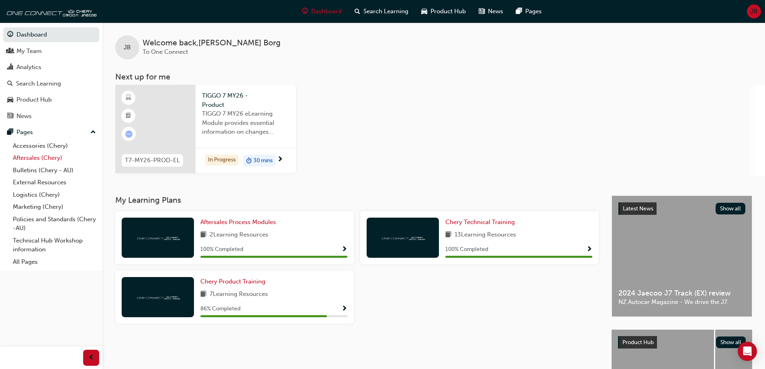
click at [51, 155] on link "Aftersales (Chery)" at bounding box center [55, 158] width 90 height 12
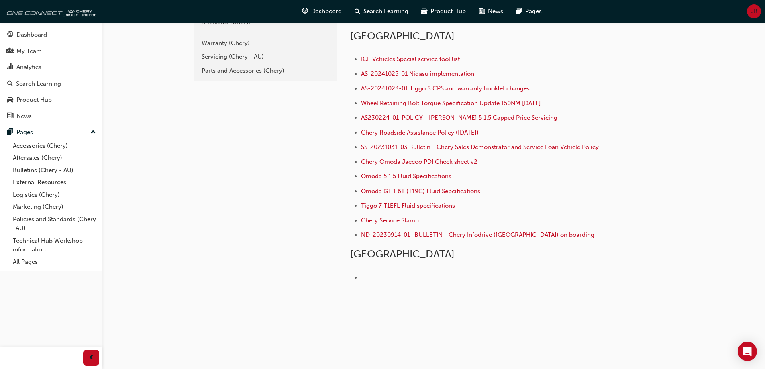
scroll to position [197, 0]
click at [37, 35] on div "Dashboard" at bounding box center [31, 34] width 31 height 9
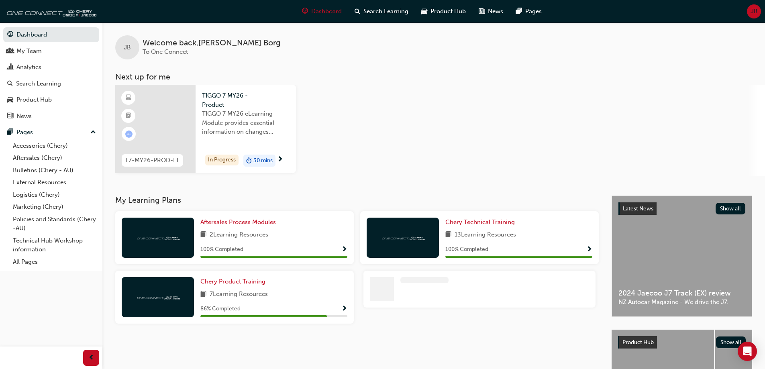
scroll to position [40, 0]
